Goal: Task Accomplishment & Management: Manage account settings

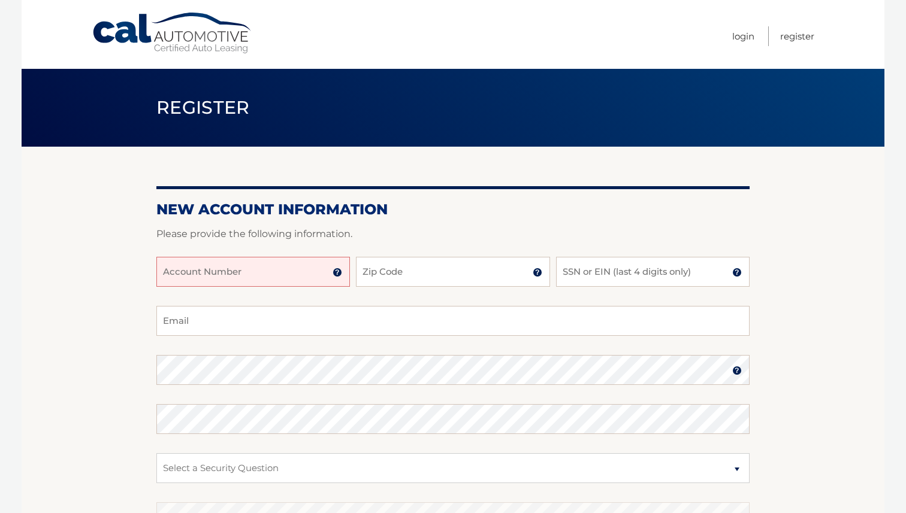
click at [208, 266] on input "Account Number" at bounding box center [252, 272] width 193 height 30
type input "44456031002"
click at [375, 277] on input "Zip Code" at bounding box center [452, 272] width 193 height 30
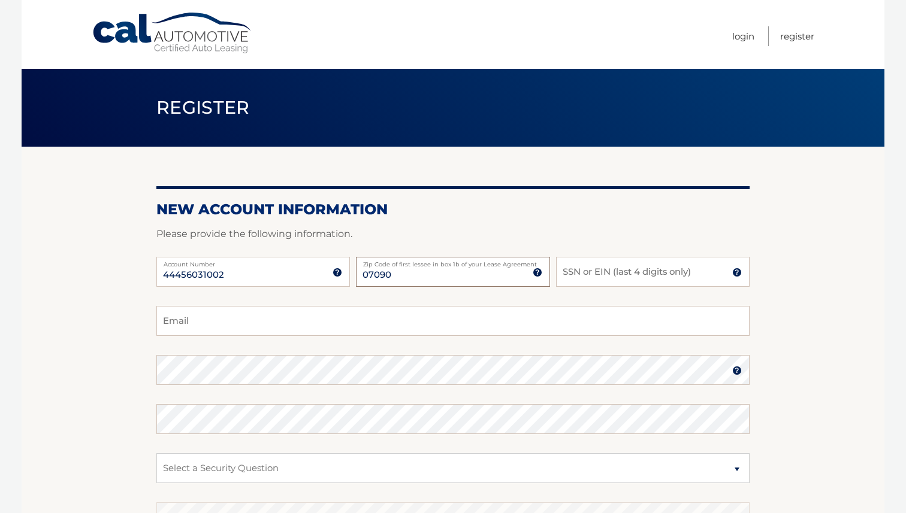
type input "07090"
type input "4318"
click at [264, 328] on input "Email" at bounding box center [452, 321] width 593 height 30
type input "gbriand5@gmail.com"
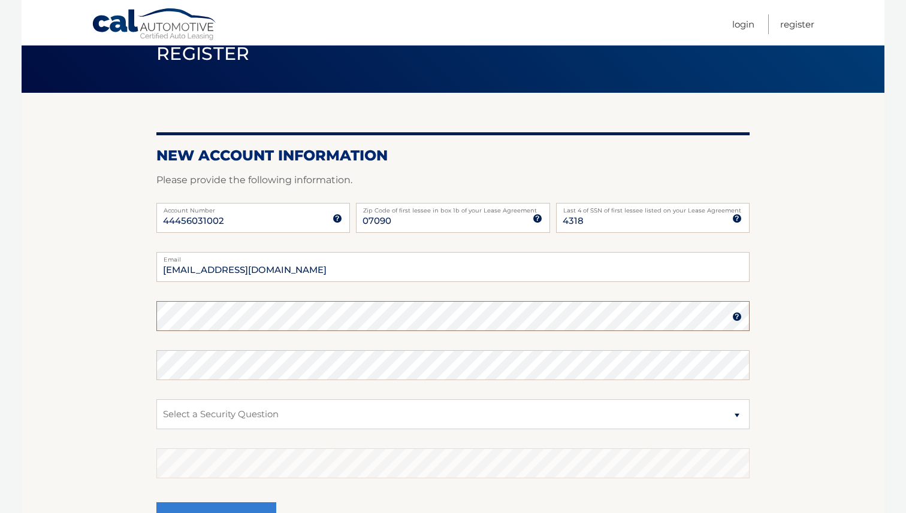
scroll to position [86, 0]
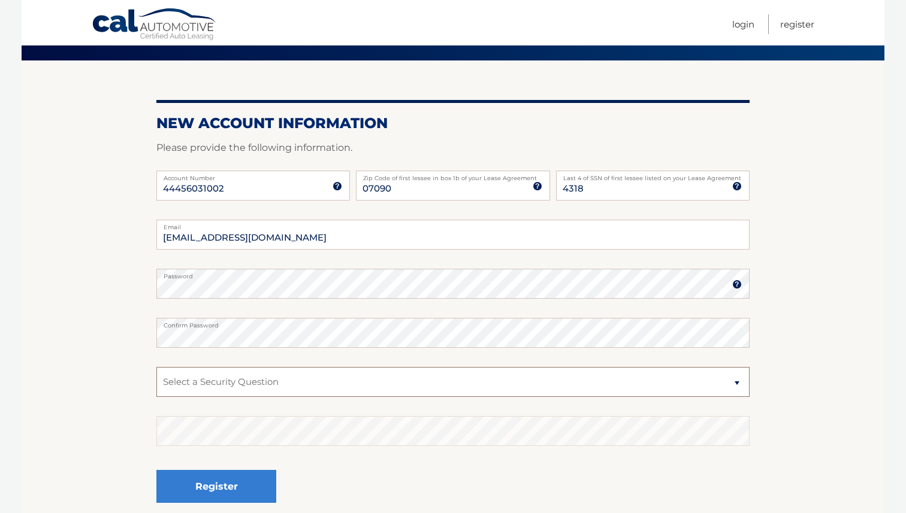
click at [210, 389] on select "Select a Security Question What was the name of your elementary school? What is…" at bounding box center [452, 382] width 593 height 30
select select "2"
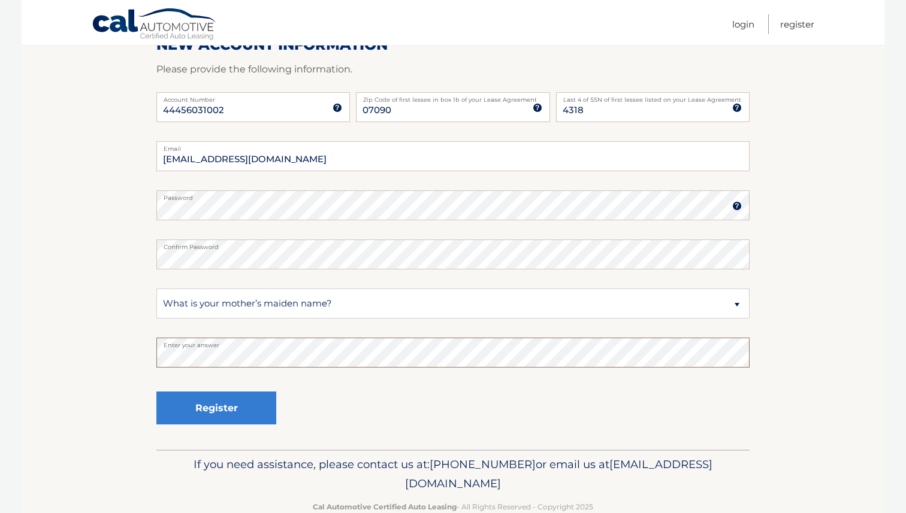
scroll to position [192, 0]
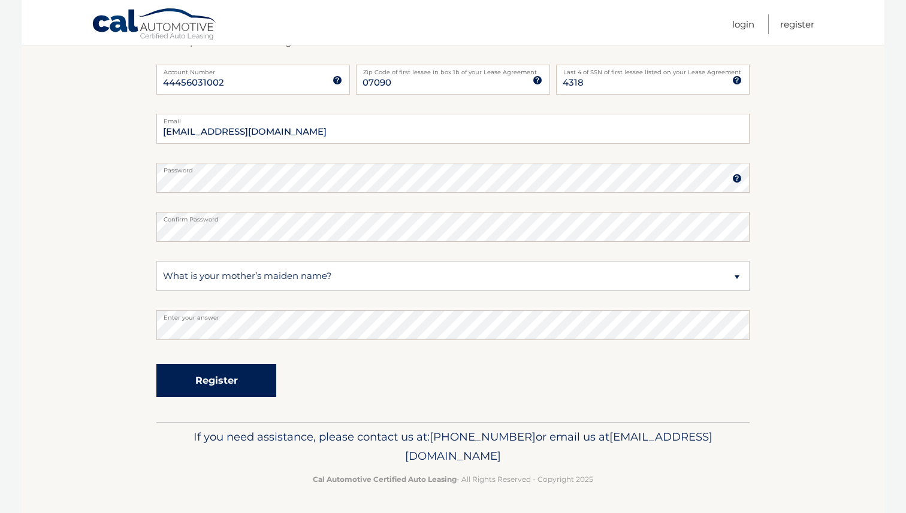
click at [223, 380] on button "Register" at bounding box center [216, 380] width 120 height 33
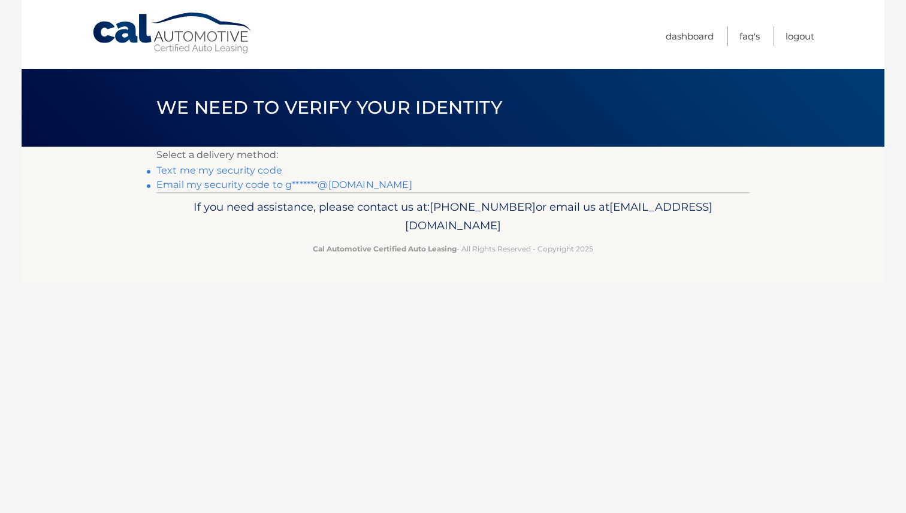
click at [248, 171] on link "Text me my security code" at bounding box center [219, 170] width 126 height 11
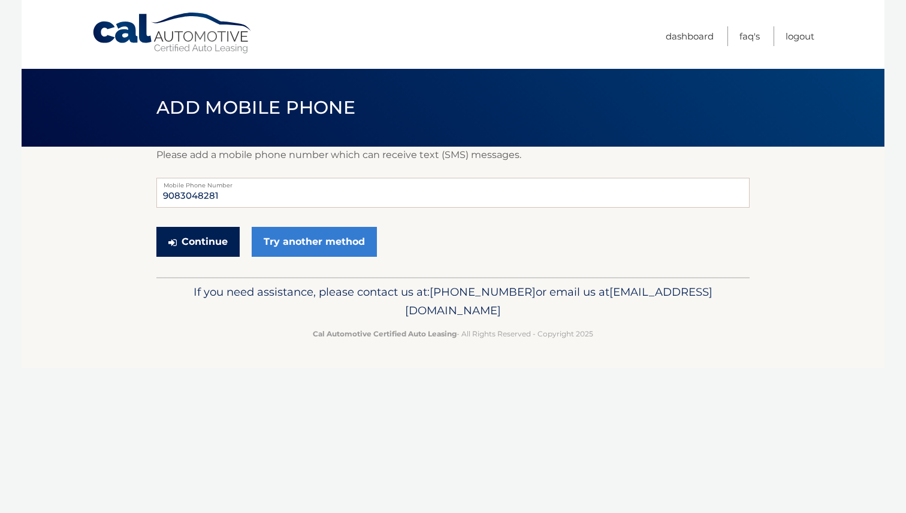
click at [205, 249] on button "Continue" at bounding box center [197, 242] width 83 height 30
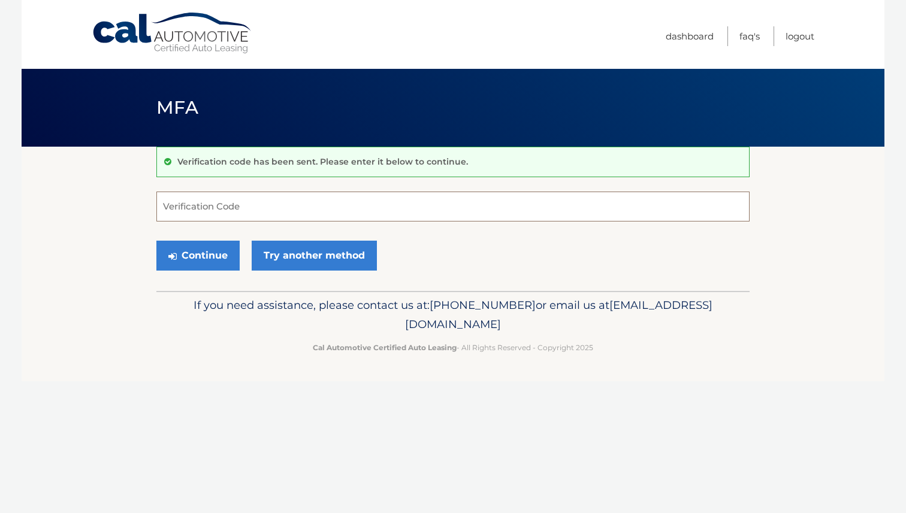
click at [211, 205] on input "Verification Code" at bounding box center [452, 207] width 593 height 30
type input "445396"
click at [214, 258] on button "Continue" at bounding box center [197, 256] width 83 height 30
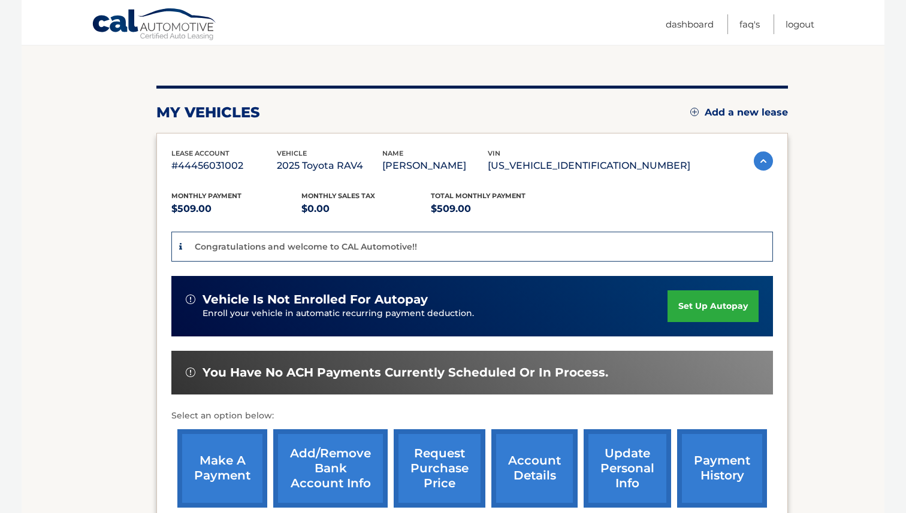
scroll to position [119, 0]
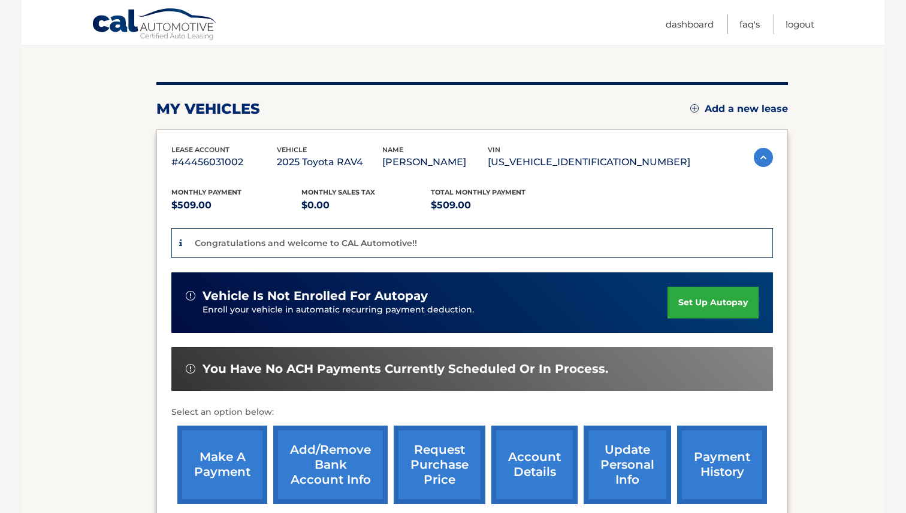
click at [686, 298] on link "set up autopay" at bounding box center [712, 303] width 91 height 32
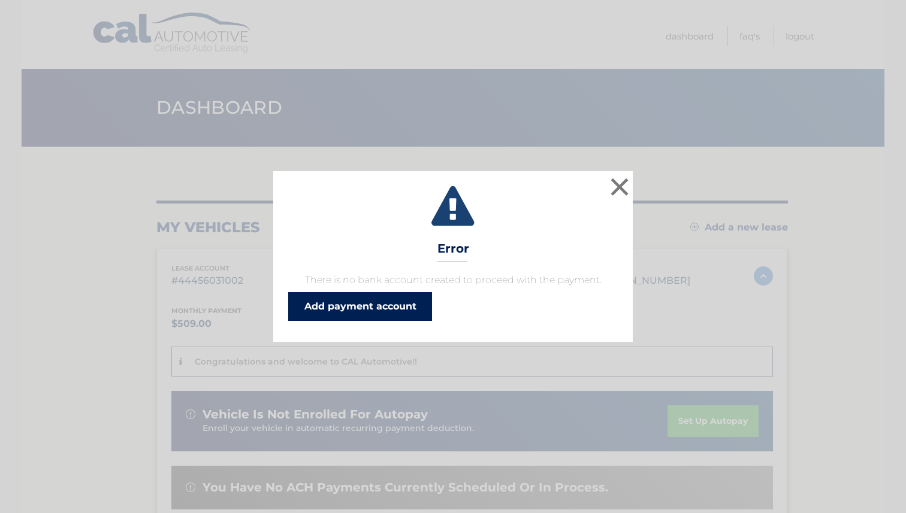
click at [377, 301] on link "Add payment account" at bounding box center [360, 306] width 144 height 29
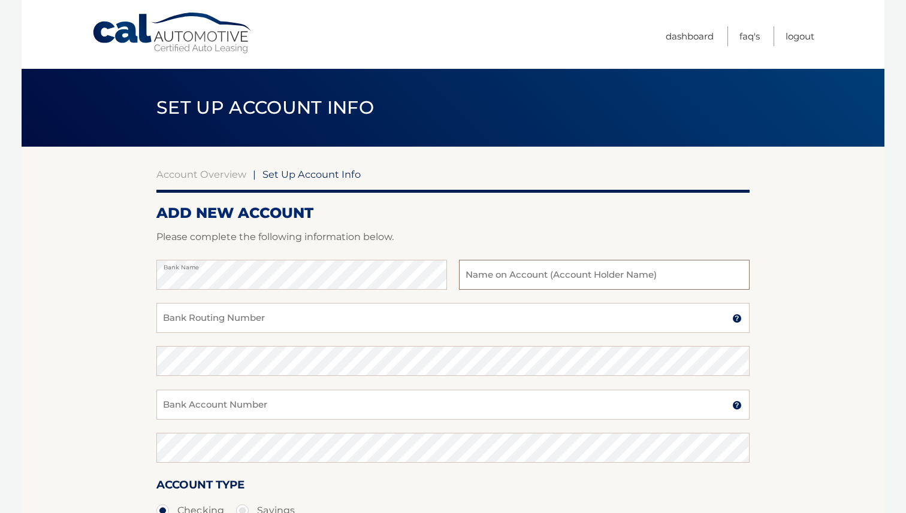
click at [496, 274] on input "text" at bounding box center [604, 275] width 291 height 30
type input "Gerard M Briand"
click at [322, 323] on input "Bank Routing Number" at bounding box center [452, 318] width 593 height 30
type input "021205237"
click at [251, 395] on input "Bank Account Number" at bounding box center [452, 405] width 593 height 30
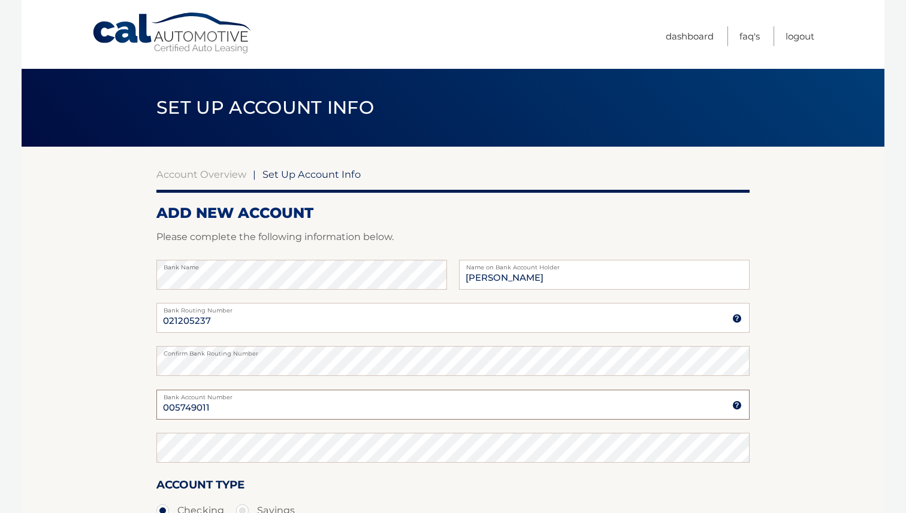
type input "005749011"
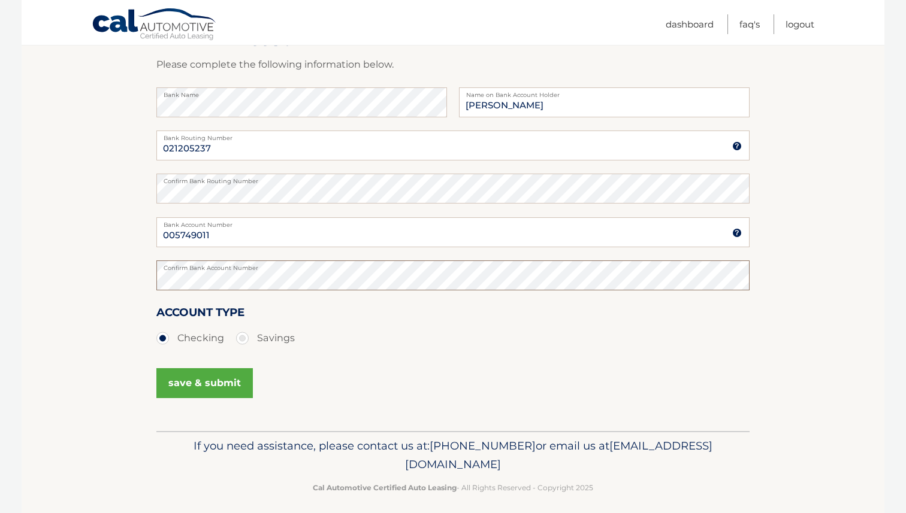
scroll to position [182, 0]
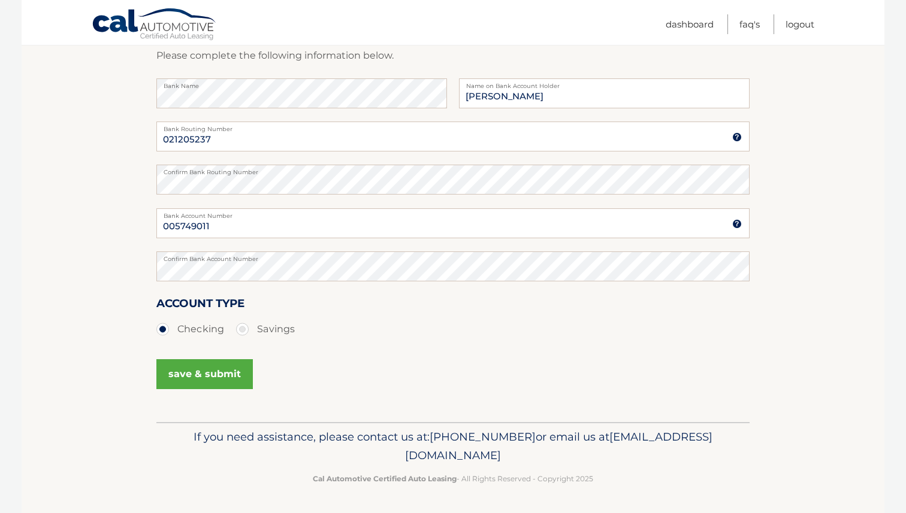
click at [192, 368] on button "save & submit" at bounding box center [204, 374] width 96 height 30
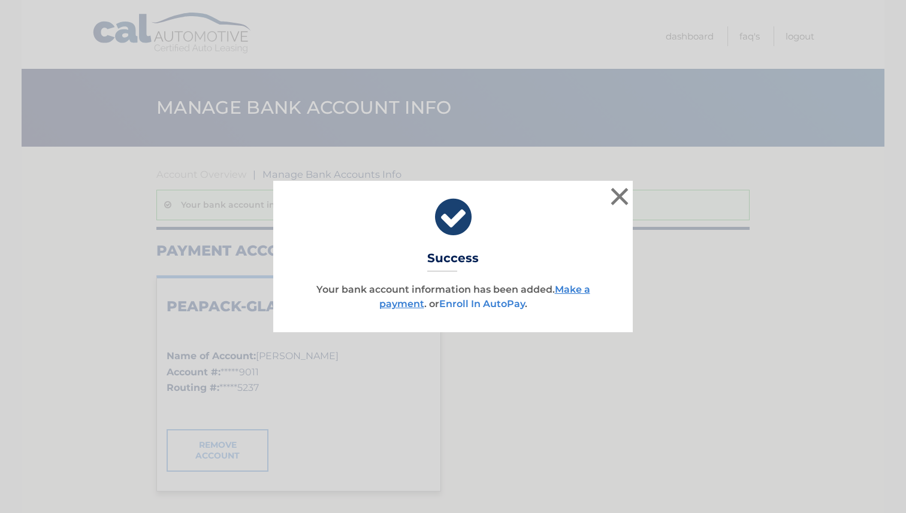
click at [466, 303] on link "Enroll In AutoPay" at bounding box center [482, 303] width 86 height 11
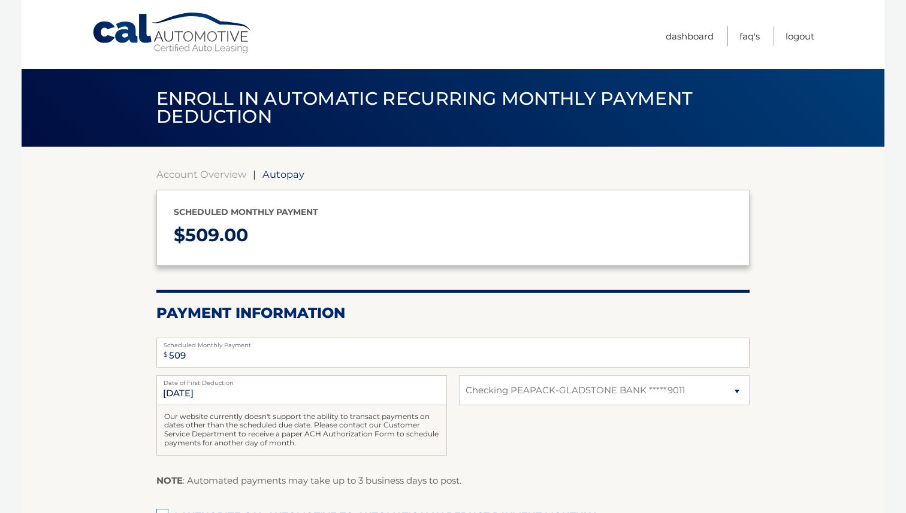
select select "ZDgzY2IwNGQtYTgwNy00MTJlLWFlNTQtZjk2MWM0OGVmYWRl"
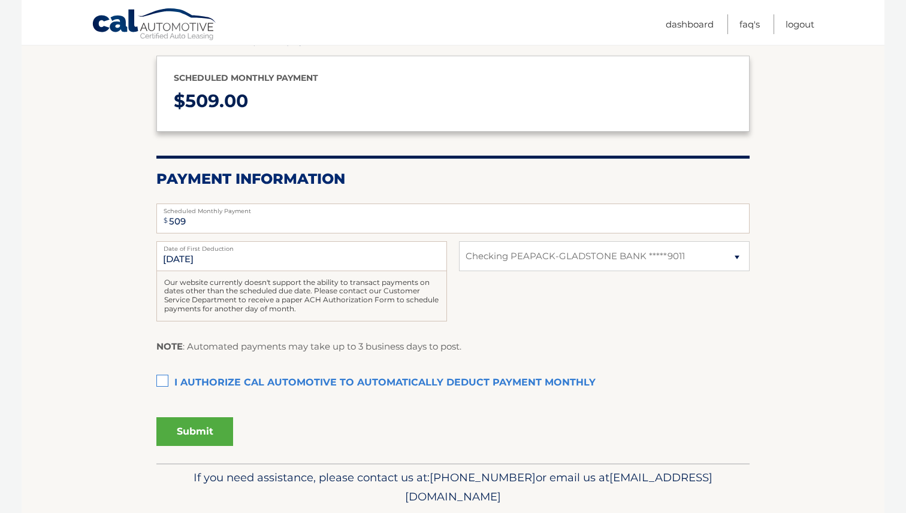
scroll to position [136, 0]
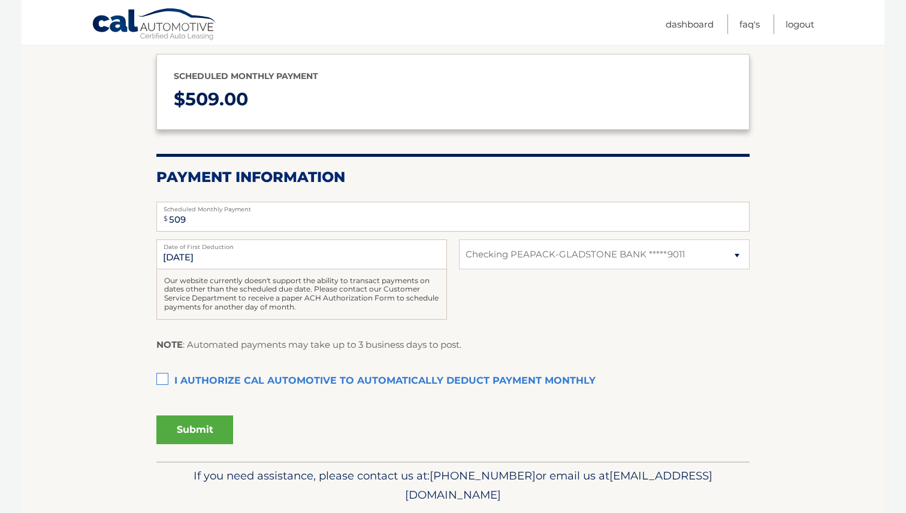
click at [165, 379] on label "I authorize cal automotive to automatically deduct payment monthly This checkbo…" at bounding box center [452, 382] width 593 height 24
click at [0, 0] on input "I authorize cal automotive to automatically deduct payment monthly This checkbo…" at bounding box center [0, 0] width 0 height 0
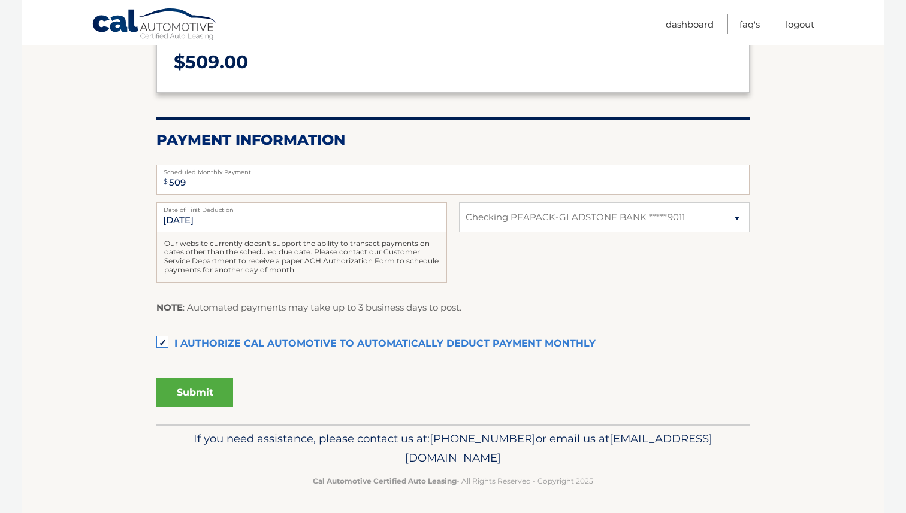
scroll to position [175, 0]
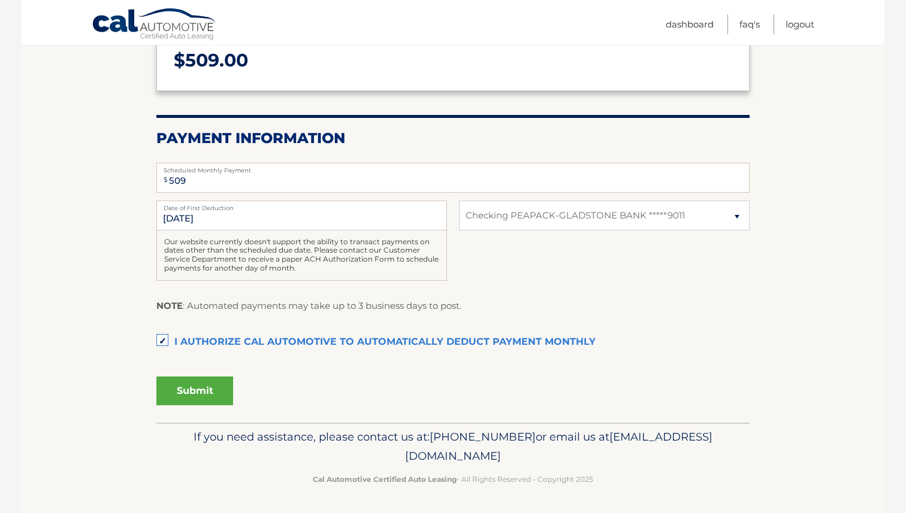
click at [183, 385] on button "Submit" at bounding box center [194, 391] width 77 height 29
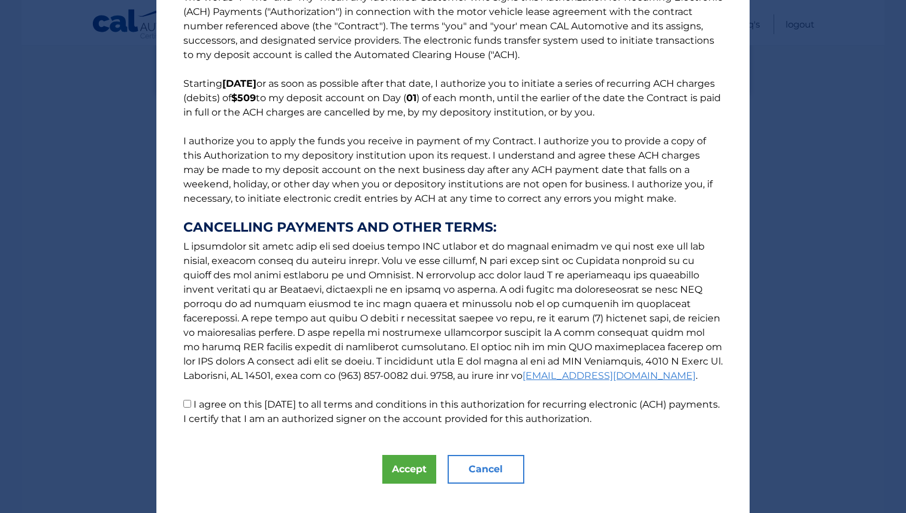
scroll to position [52, 0]
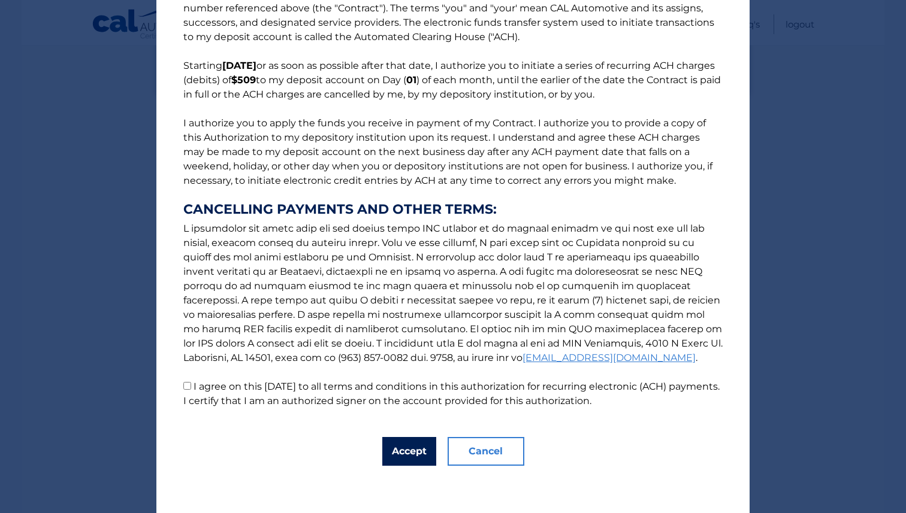
click at [406, 441] on button "Accept" at bounding box center [409, 451] width 54 height 29
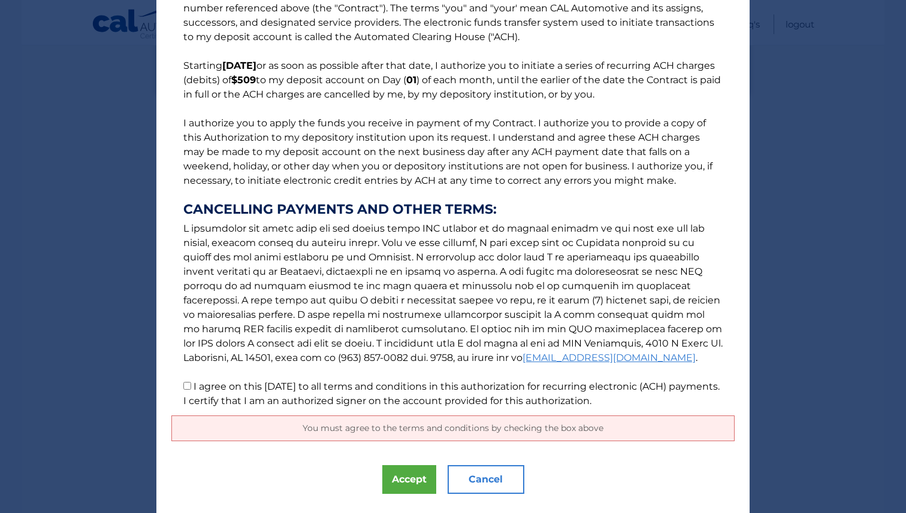
click at [188, 386] on input "I agree on this [DATE] to all terms and conditions in this authorization for re…" at bounding box center [187, 386] width 8 height 8
checkbox input "true"
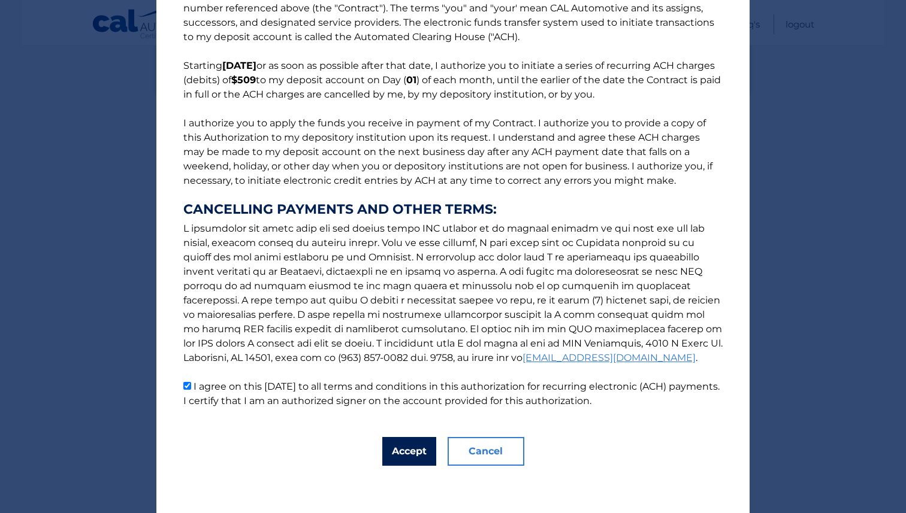
click at [415, 455] on button "Accept" at bounding box center [409, 451] width 54 height 29
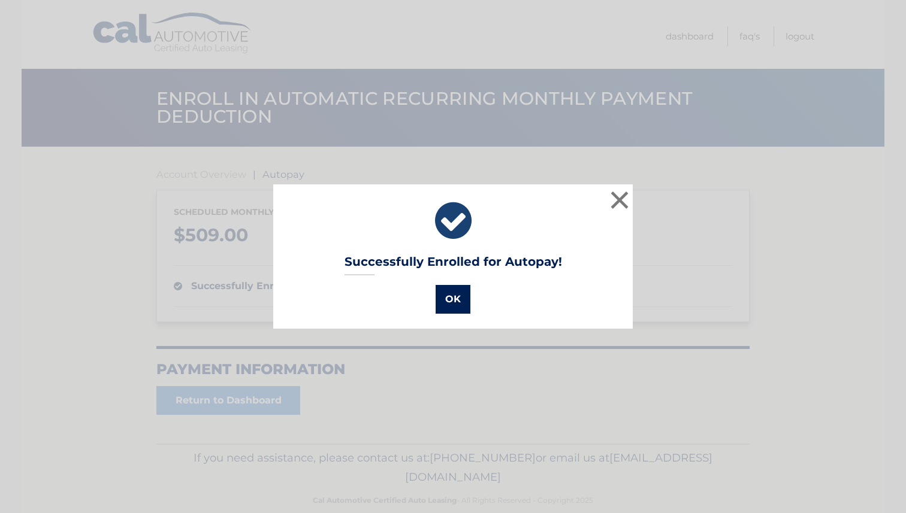
click at [446, 291] on button "OK" at bounding box center [452, 299] width 35 height 29
